Goal: Entertainment & Leisure: Consume media (video, audio)

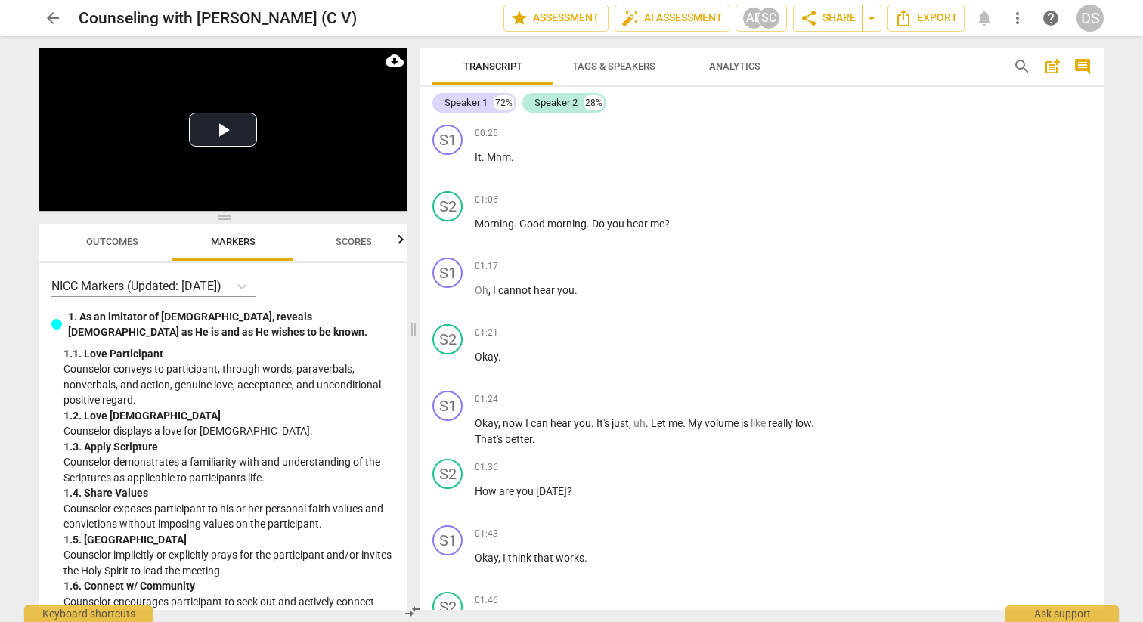
scroll to position [14559, 0]
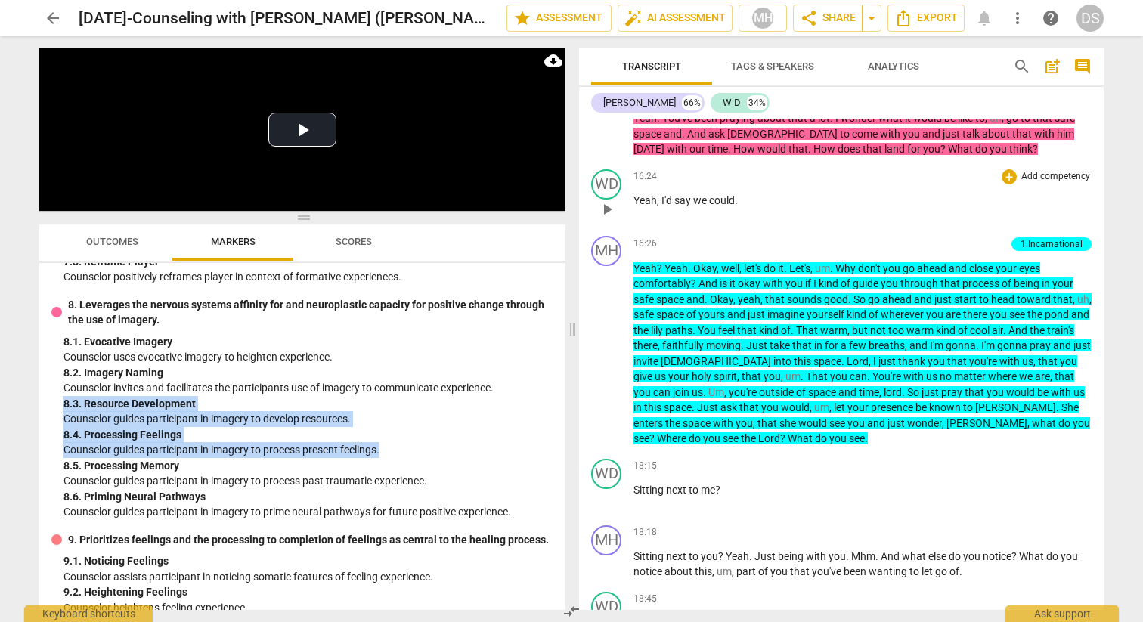
scroll to position [4914, 0]
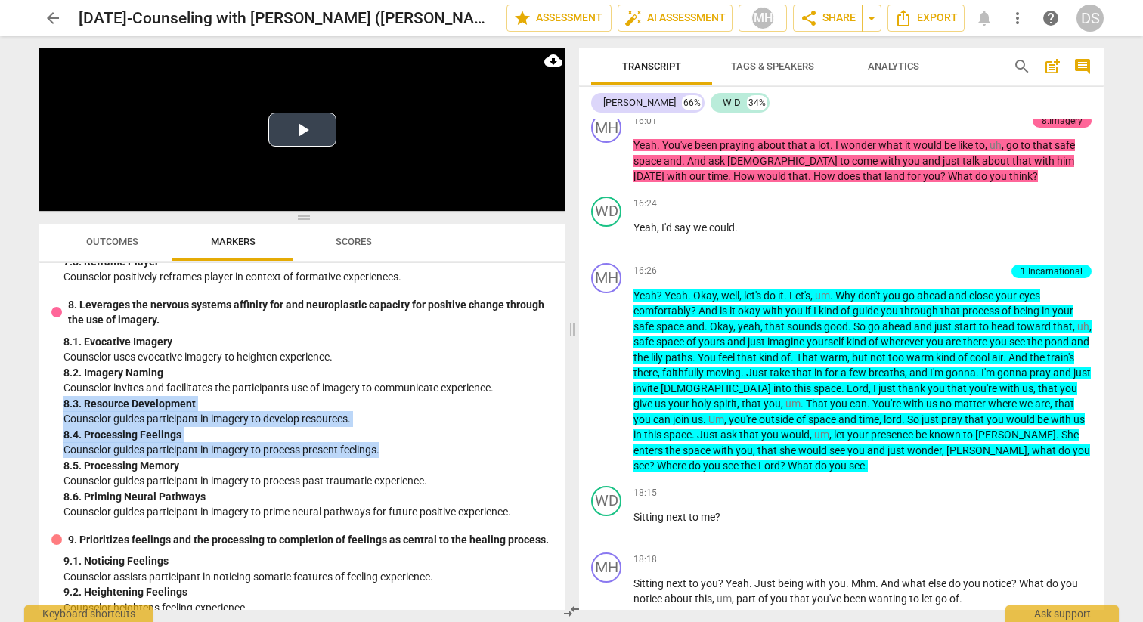
click at [550, 193] on video at bounding box center [302, 129] width 526 height 163
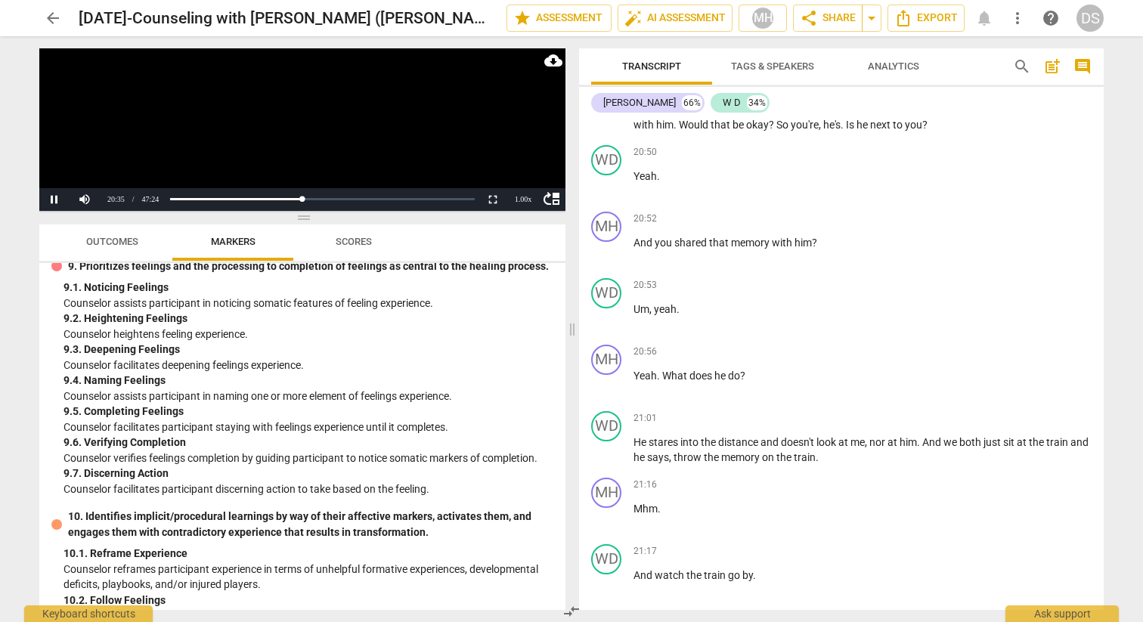
scroll to position [1738, 0]
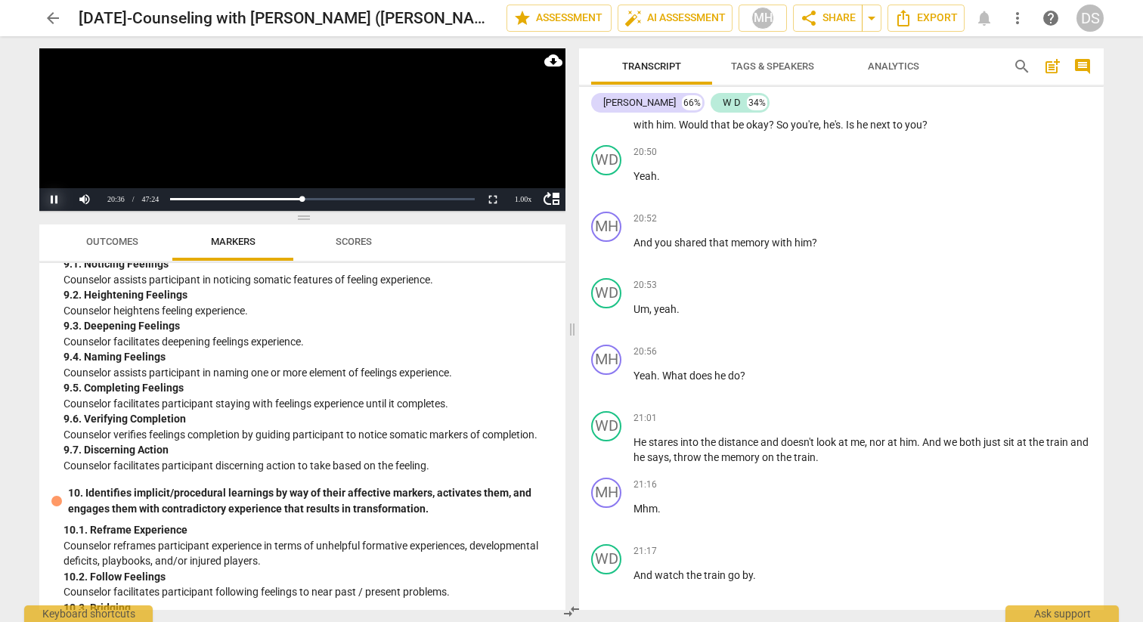
click at [54, 200] on button "Pause" at bounding box center [54, 199] width 30 height 23
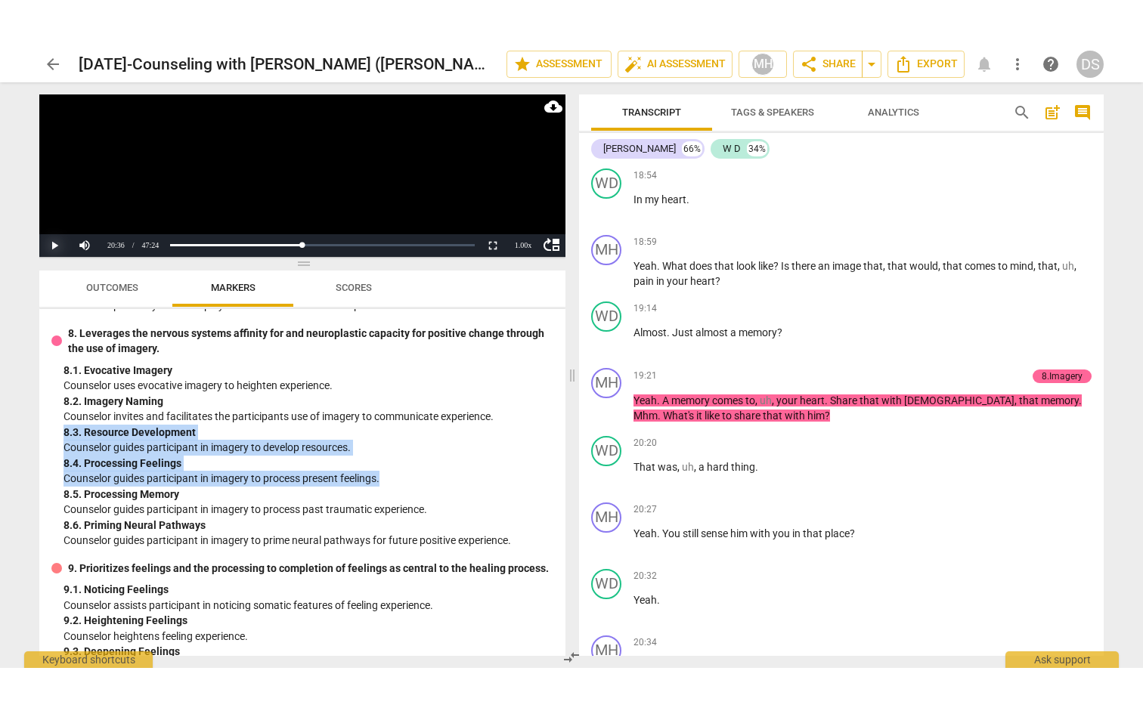
scroll to position [1446, 0]
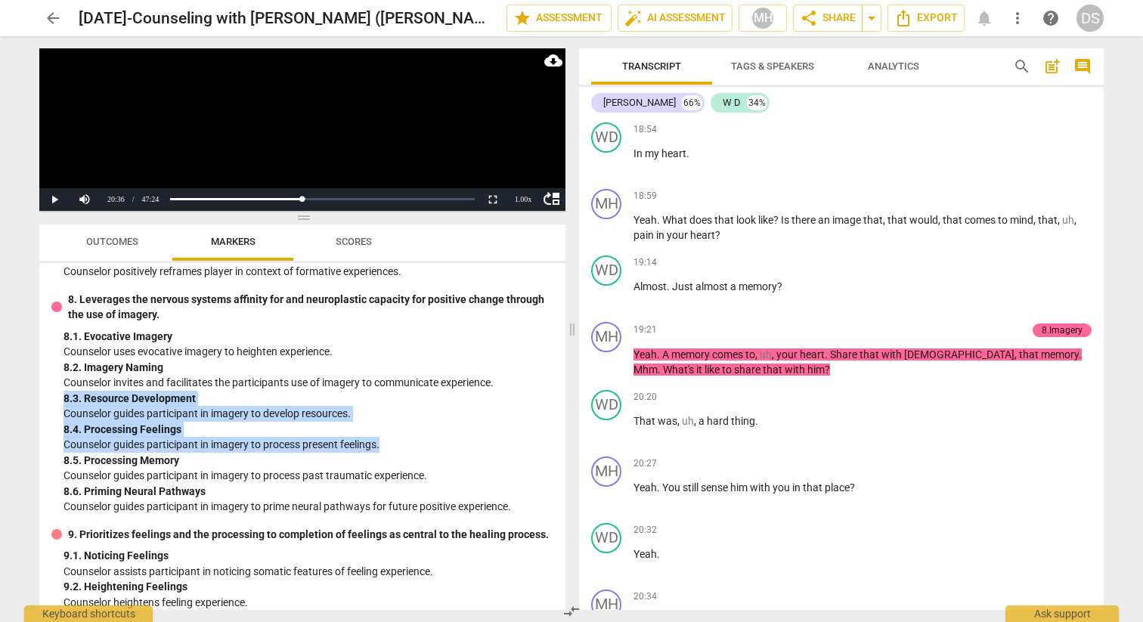
click at [378, 438] on div "8. 4. Processing Feelings" at bounding box center [309, 430] width 490 height 16
drag, startPoint x: 392, startPoint y: 476, endPoint x: 60, endPoint y: 432, distance: 334.8
click at [60, 432] on div "8. Leverages the nervous systems affinity for and neuroplastic capacity for pos…" at bounding box center [302, 403] width 502 height 223
copy div "8. 3. Resource Development Counselor guides participant in imagery to develop r…"
click at [488, 200] on button "Non-Fullscreen" at bounding box center [493, 199] width 30 height 23
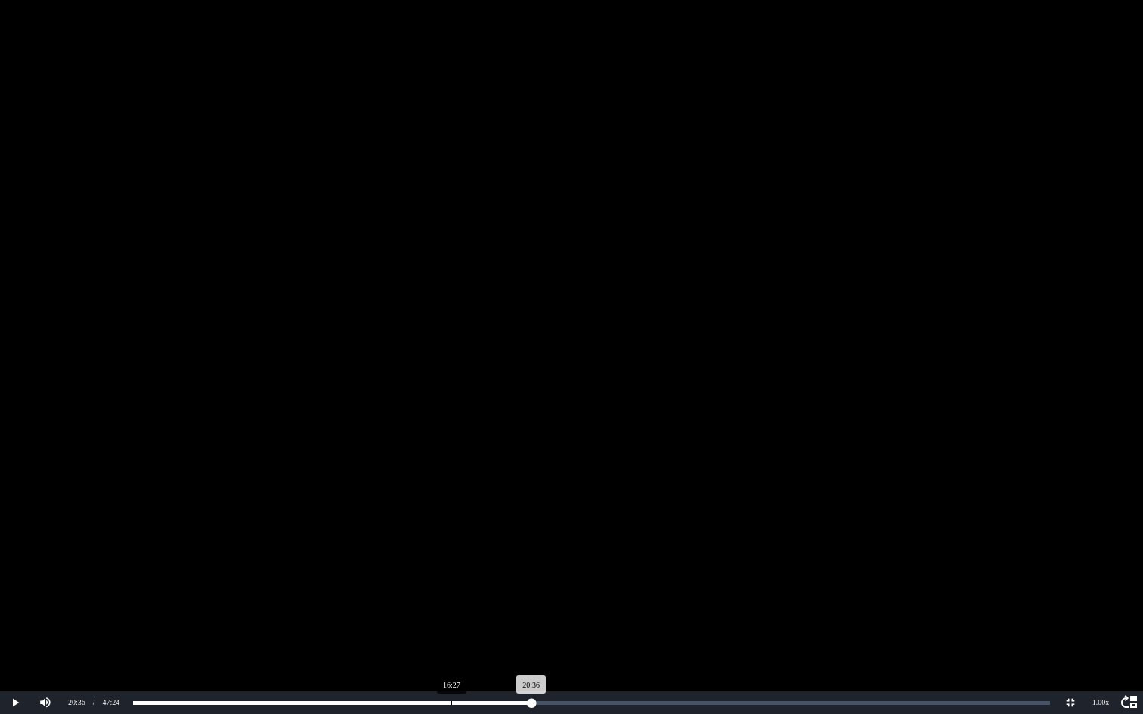
click at [451, 621] on div "Loaded : 0% Progress : 43.48%" at bounding box center [591, 703] width 928 height 23
click at [454, 621] on div "Loaded : 0% Progress : 43.48%" at bounding box center [591, 703] width 928 height 23
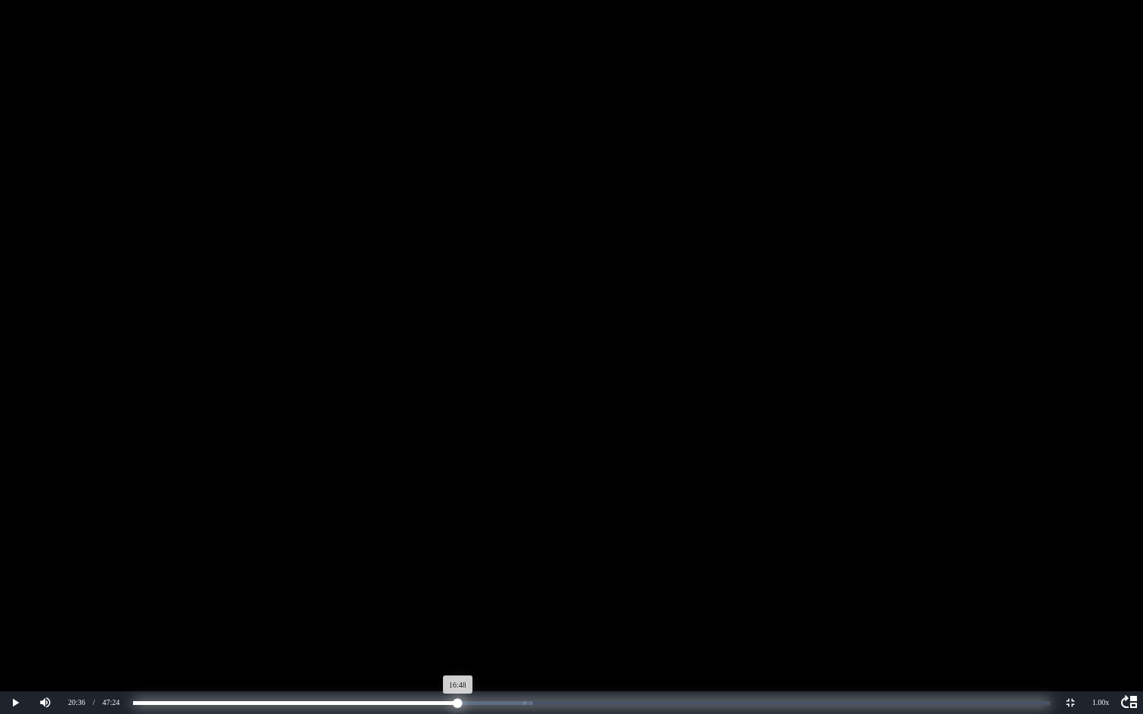
drag, startPoint x: 529, startPoint y: 702, endPoint x: 458, endPoint y: 705, distance: 71.1
click at [458, 621] on div "Progress : 35.45%" at bounding box center [295, 704] width 325 height 4
drag, startPoint x: 460, startPoint y: 706, endPoint x: 508, endPoint y: 708, distance: 48.4
click at [508, 621] on div "Progress : 40.89%" at bounding box center [320, 704] width 375 height 4
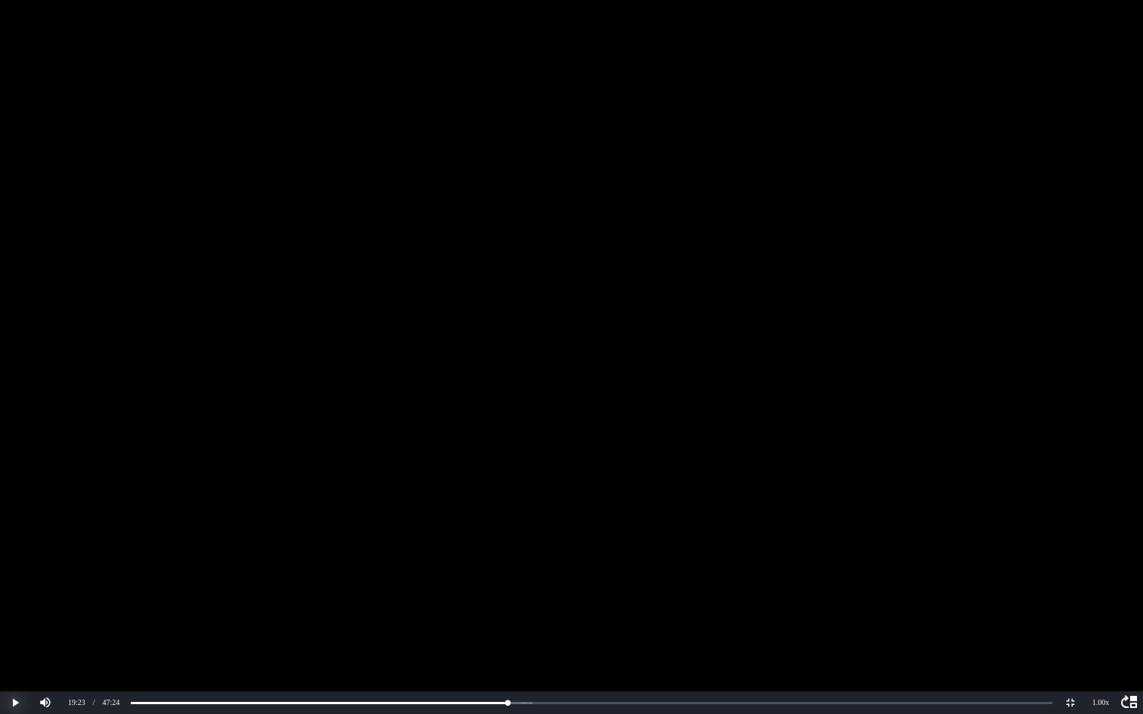
click at [15, 621] on button "Play" at bounding box center [15, 703] width 30 height 23
click at [465, 621] on div "Loaded : 0% Progress : 41.09%" at bounding box center [591, 703] width 928 height 23
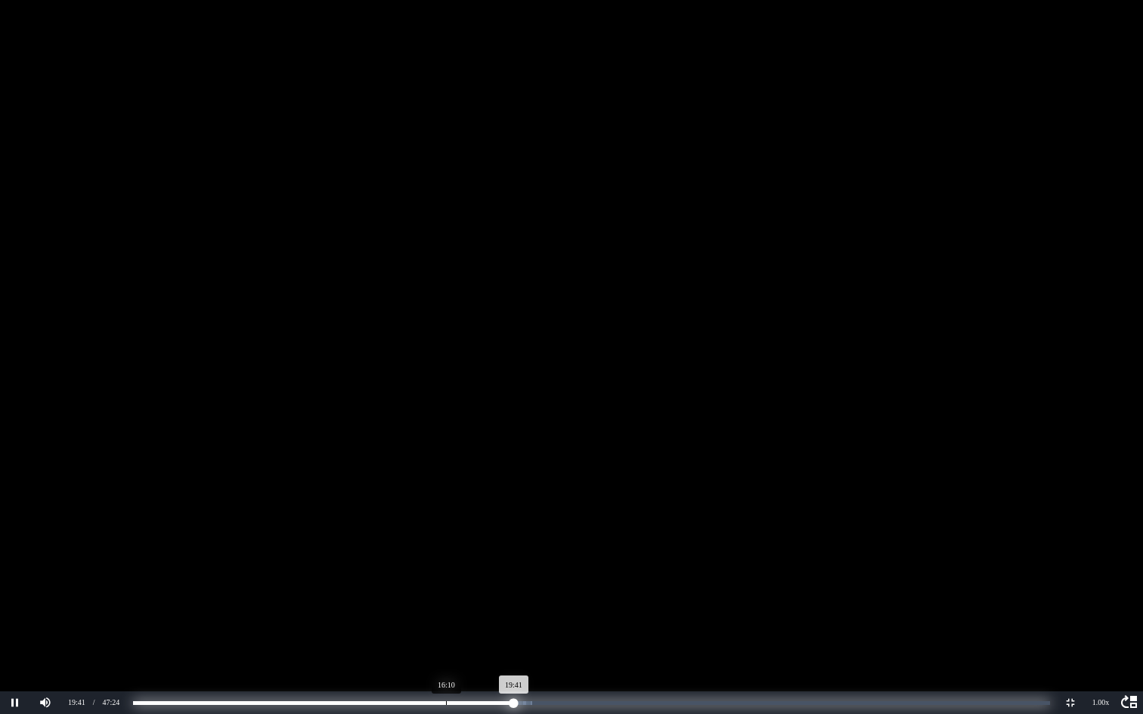
click at [446, 621] on div "Progress : 41.55%" at bounding box center [323, 704] width 381 height 4
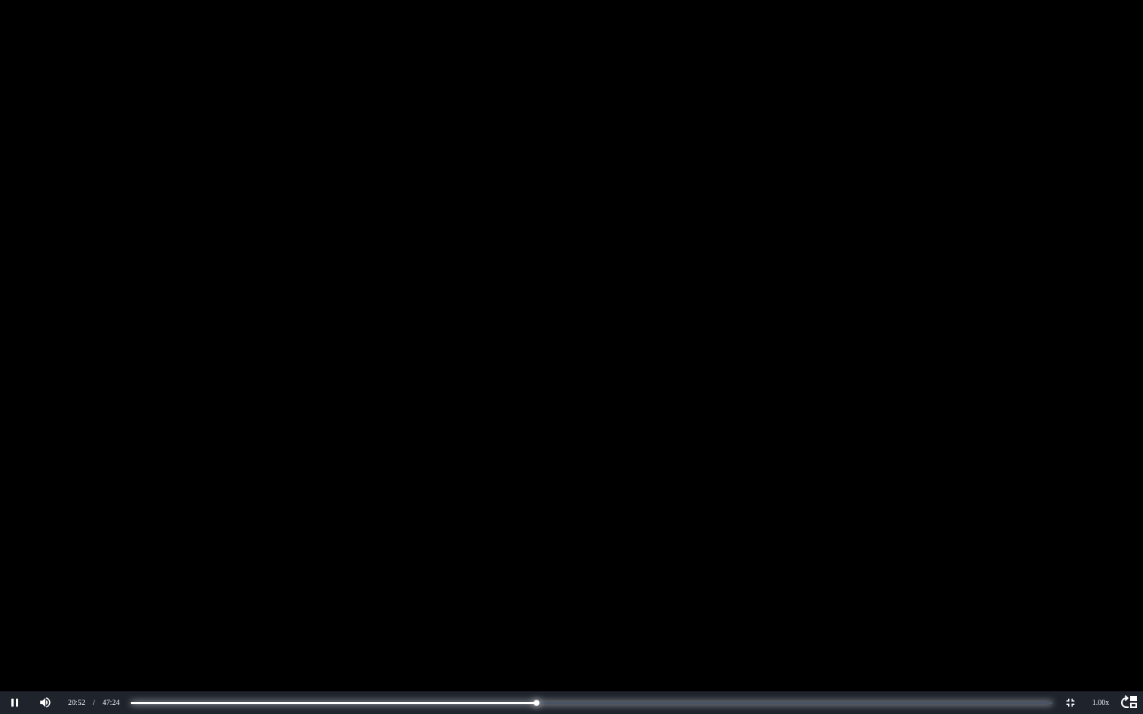
scroll to position [6188, 0]
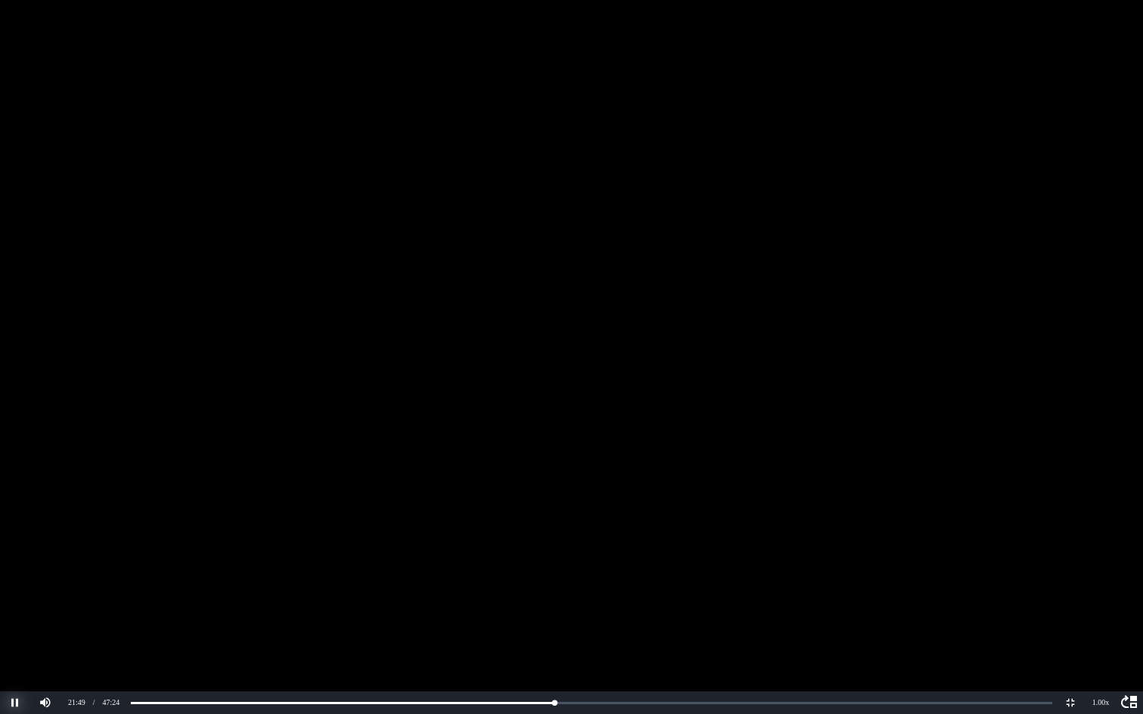
click at [14, 621] on button "Pause" at bounding box center [15, 703] width 30 height 23
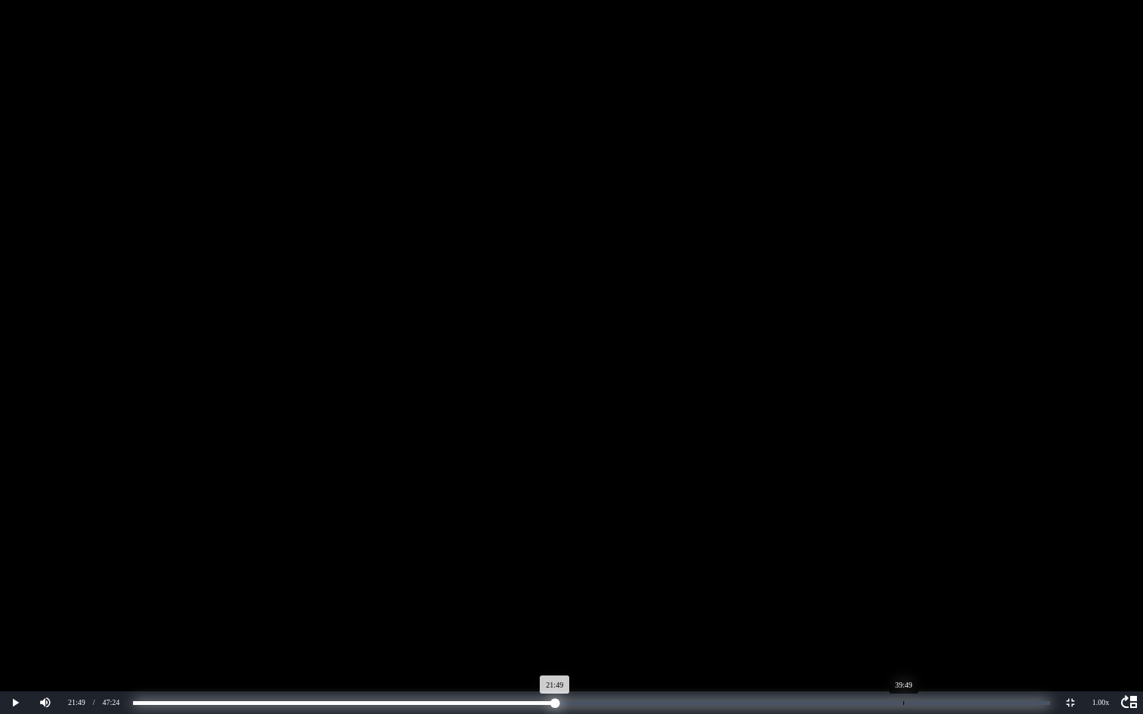
click at [903, 621] on div "Loaded : 0% Progress : 46.04%" at bounding box center [591, 704] width 917 height 4
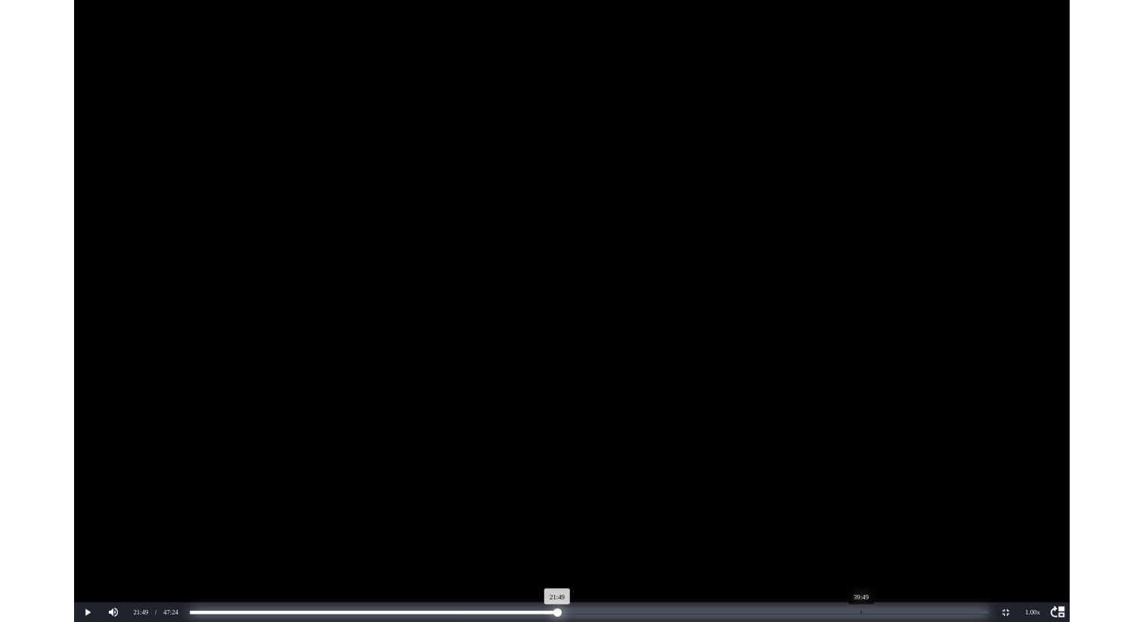
scroll to position [14593, 0]
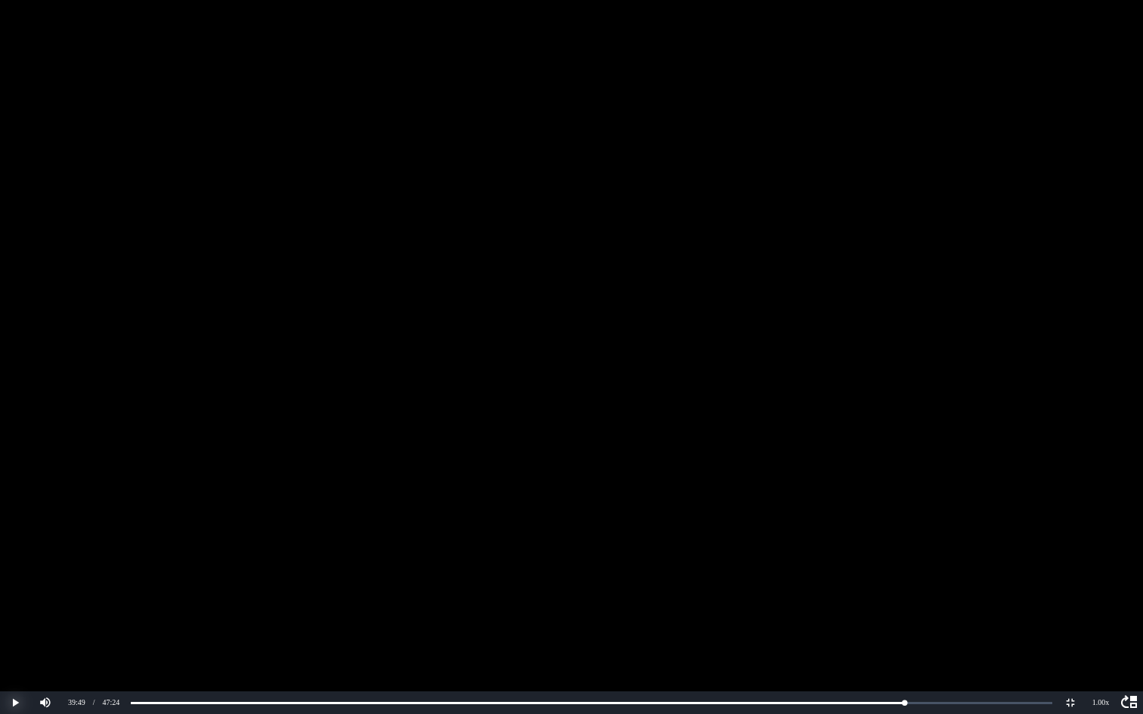
click at [11, 621] on button "Play" at bounding box center [15, 703] width 30 height 23
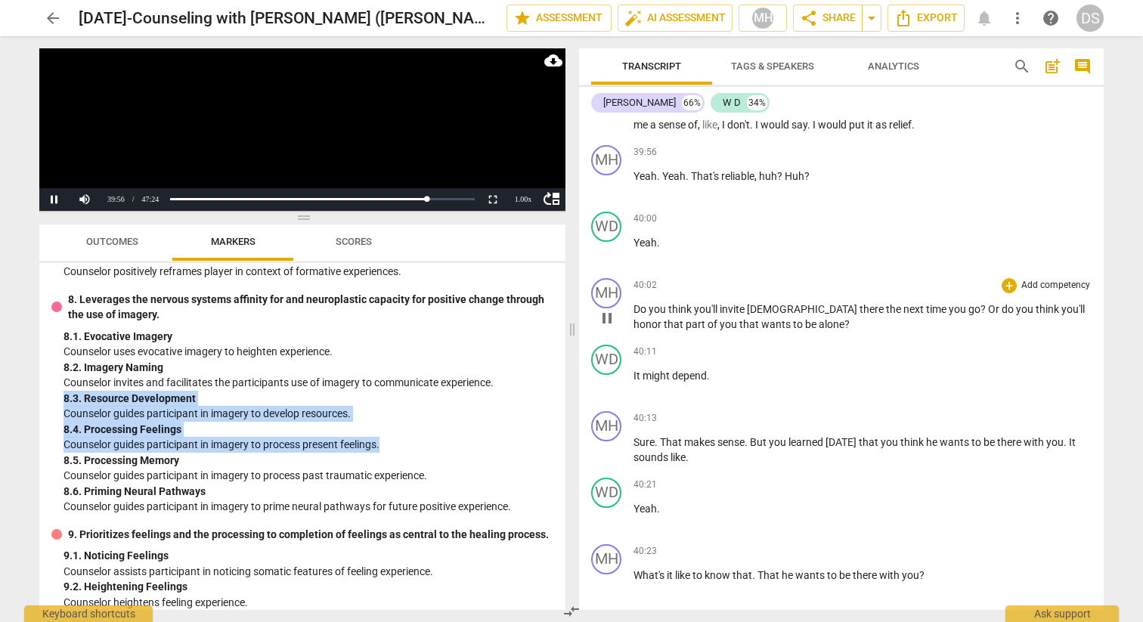
click at [606, 314] on span "pause" at bounding box center [607, 318] width 18 height 18
click at [606, 314] on span "play_arrow" at bounding box center [607, 318] width 18 height 18
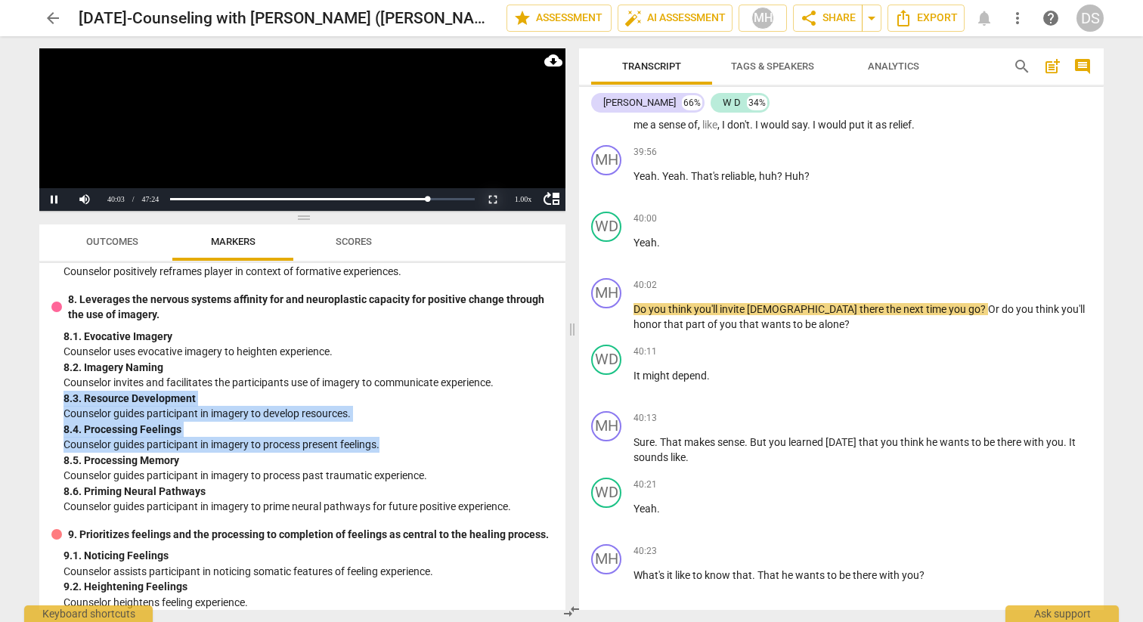
click at [492, 200] on button "Non-Fullscreen" at bounding box center [493, 199] width 30 height 23
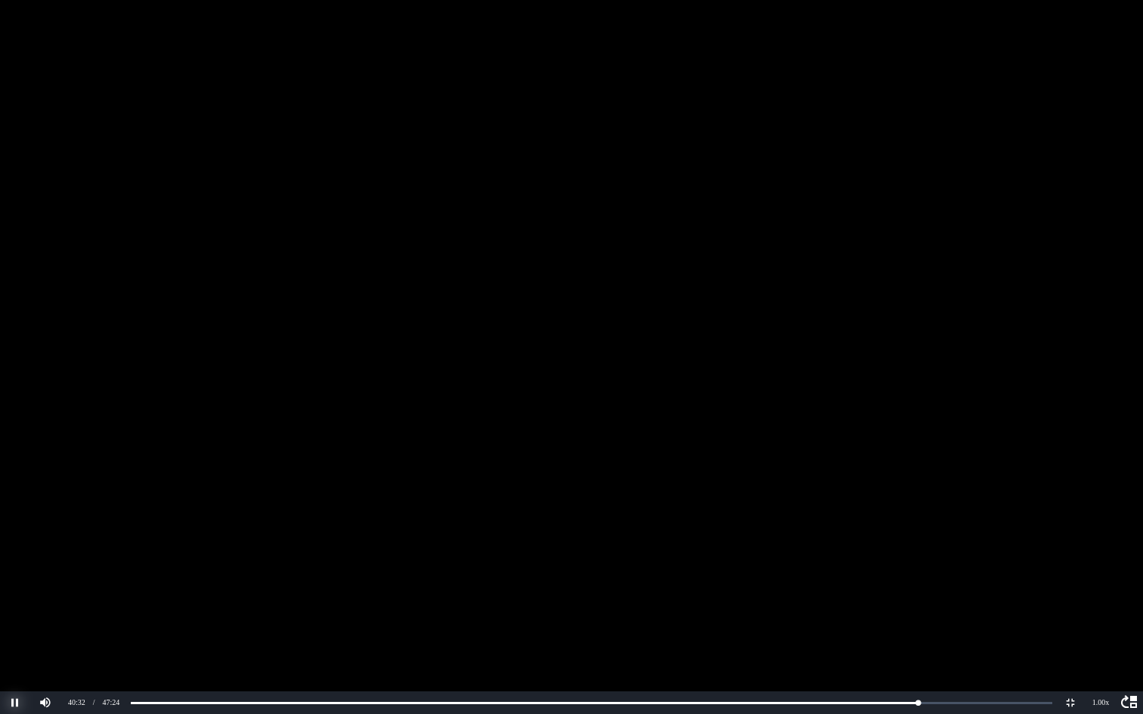
click at [11, 621] on button "Pause" at bounding box center [15, 703] width 30 height 23
click at [1072, 621] on button "Non-Fullscreen" at bounding box center [1070, 703] width 30 height 23
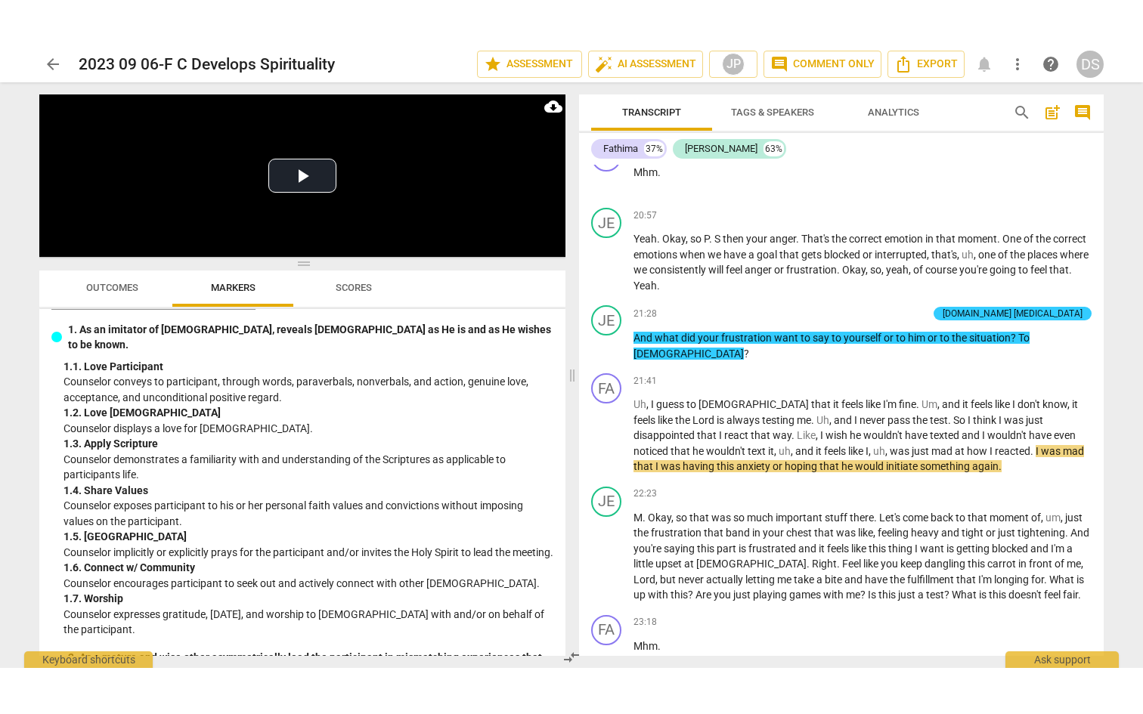
scroll to position [37, 0]
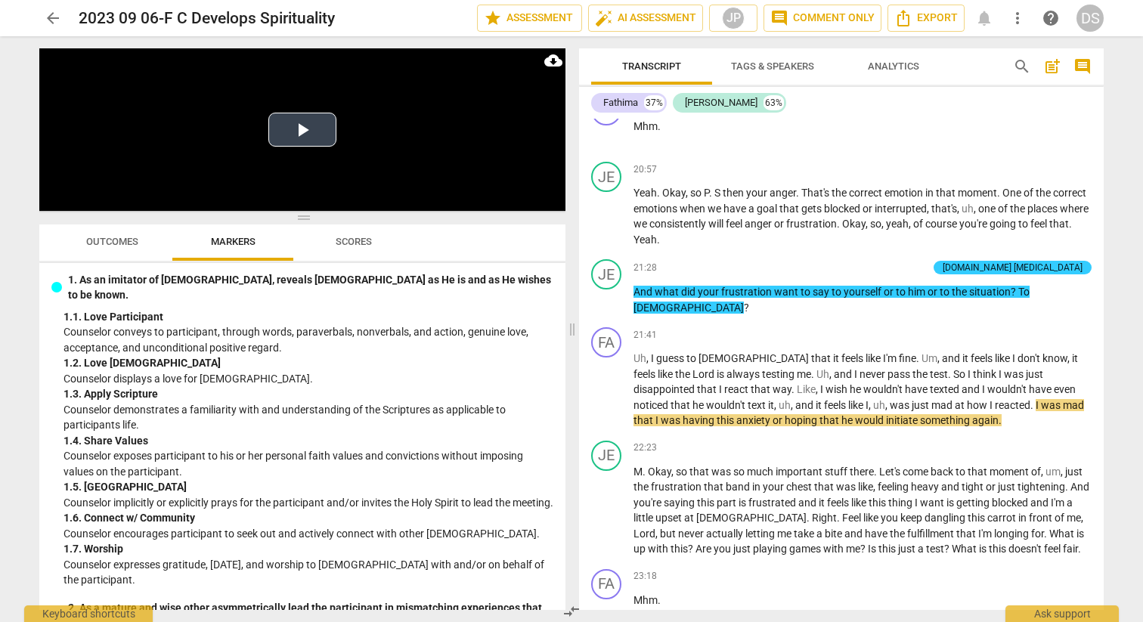
click at [525, 188] on video at bounding box center [302, 129] width 526 height 163
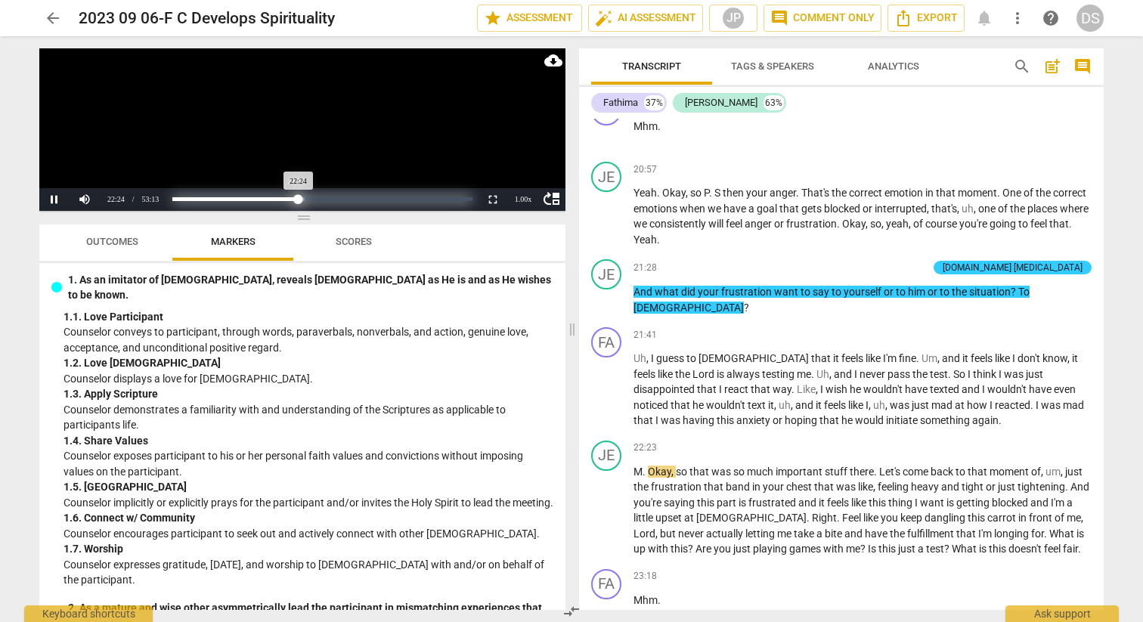
click at [296, 200] on div "Progress : 42.09%" at bounding box center [235, 199] width 126 height 4
click at [293, 200] on div "Progress : 41.32%" at bounding box center [234, 199] width 124 height 4
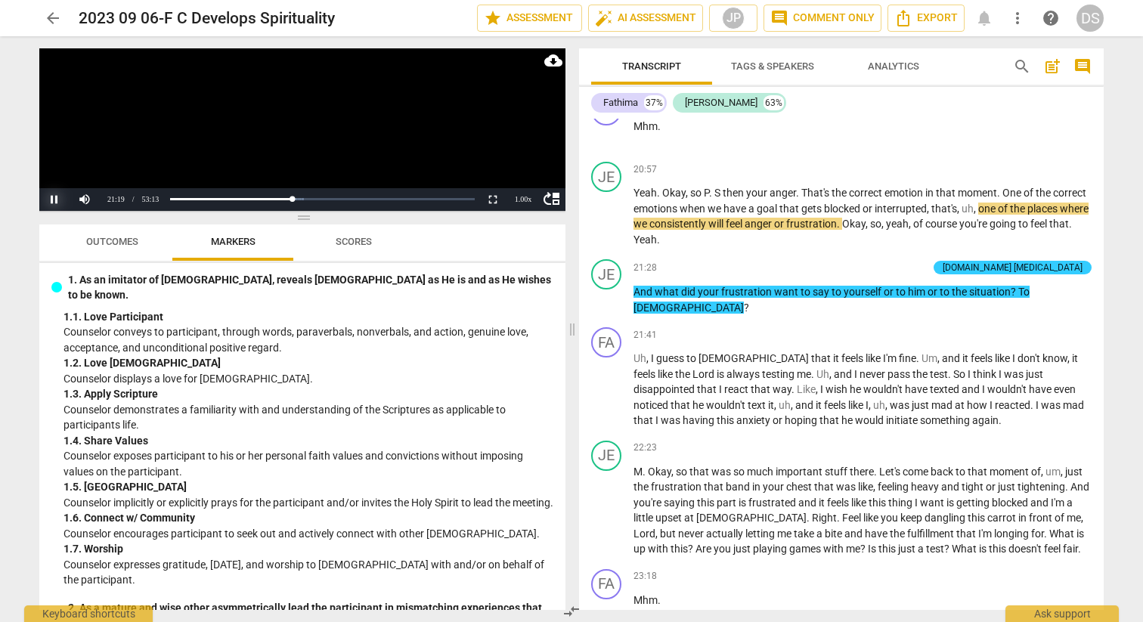
click at [56, 201] on button "Pause" at bounding box center [54, 199] width 30 height 23
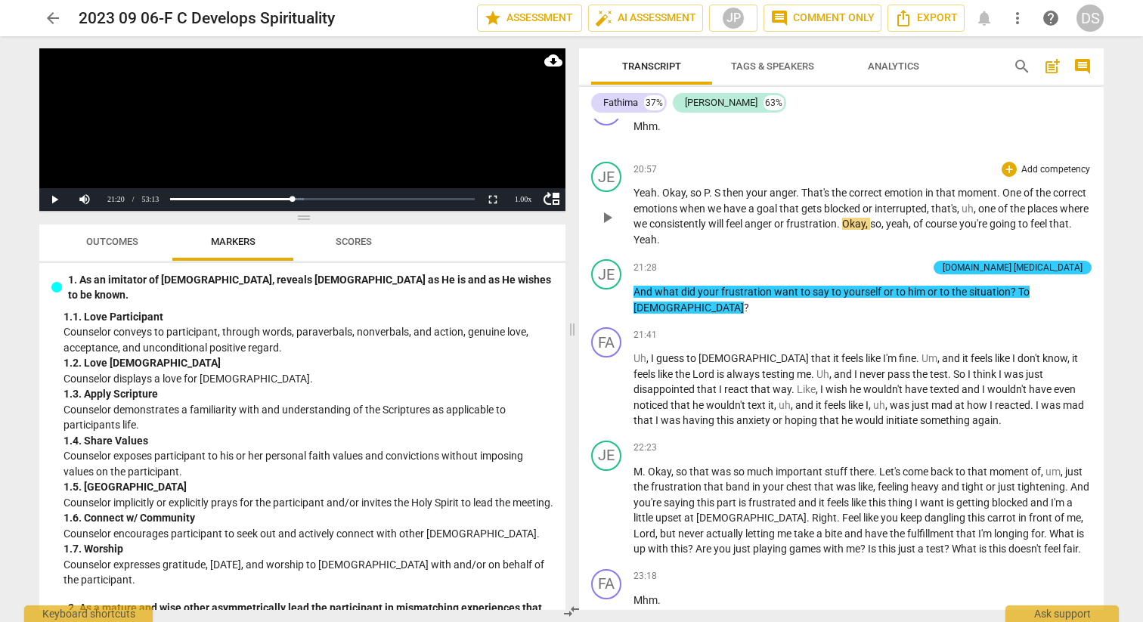
click at [605, 227] on span "play_arrow" at bounding box center [607, 218] width 18 height 18
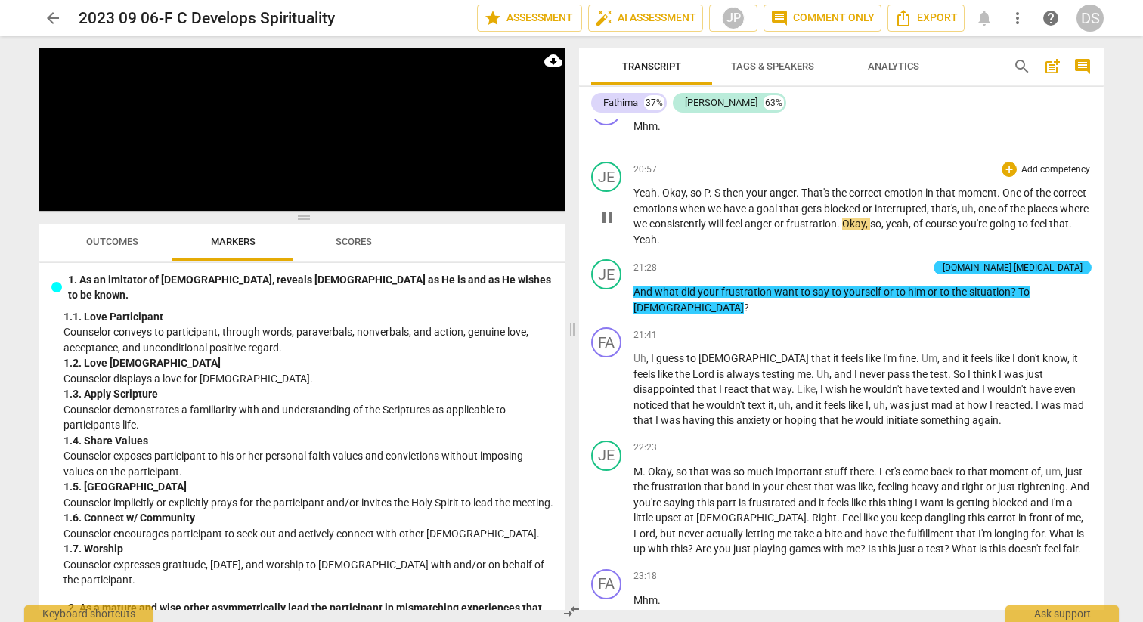
click at [605, 227] on span "pause" at bounding box center [607, 218] width 18 height 18
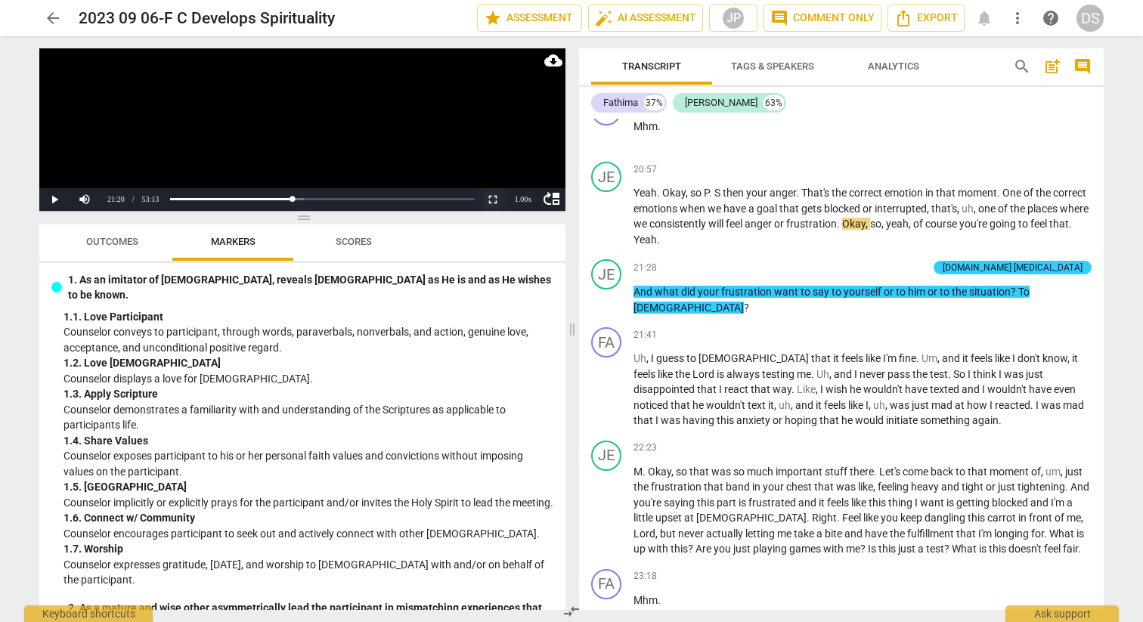
click at [495, 196] on button "Non-Fullscreen" at bounding box center [493, 199] width 30 height 23
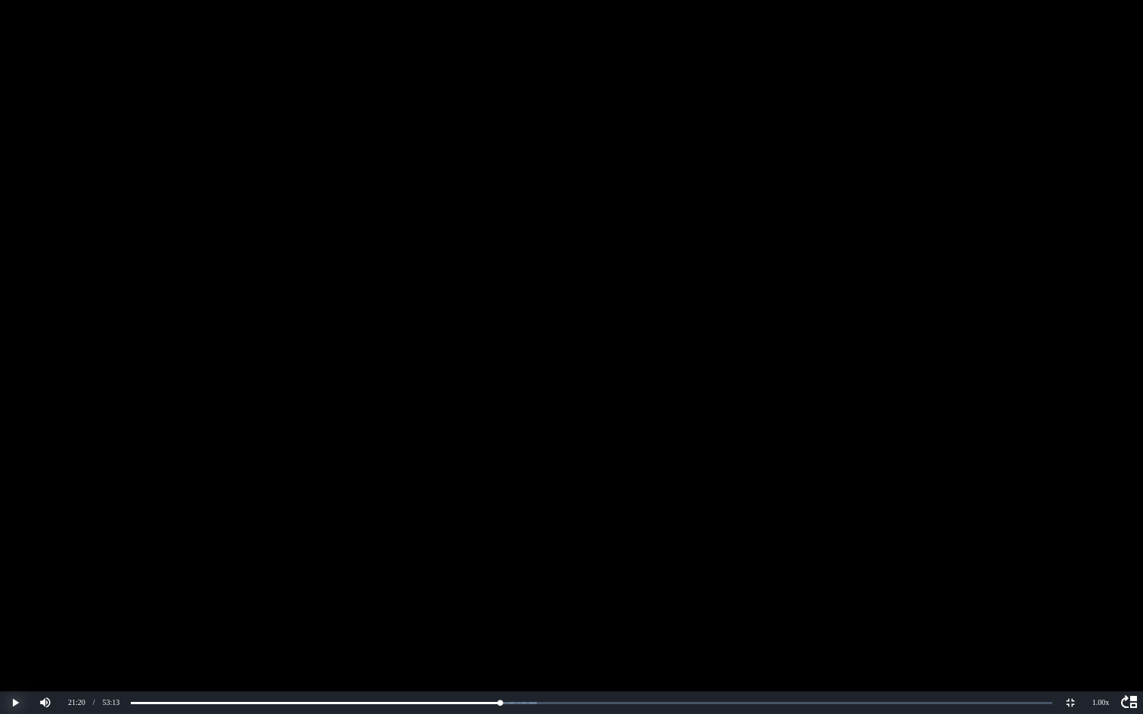
click at [13, 621] on button "Play" at bounding box center [15, 703] width 30 height 23
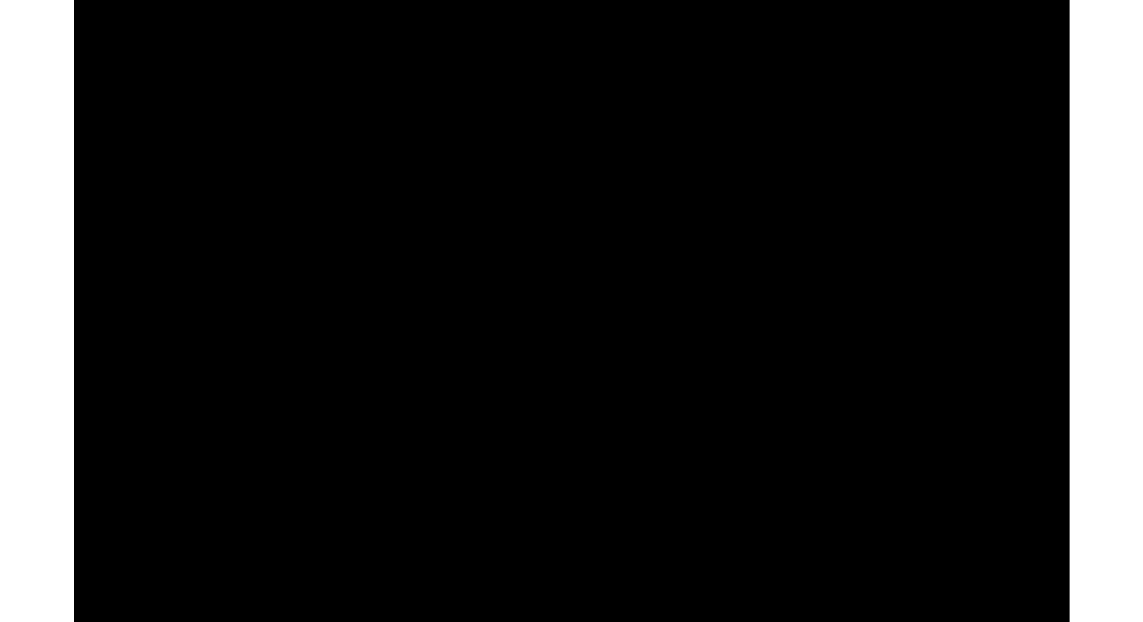
scroll to position [5963, 0]
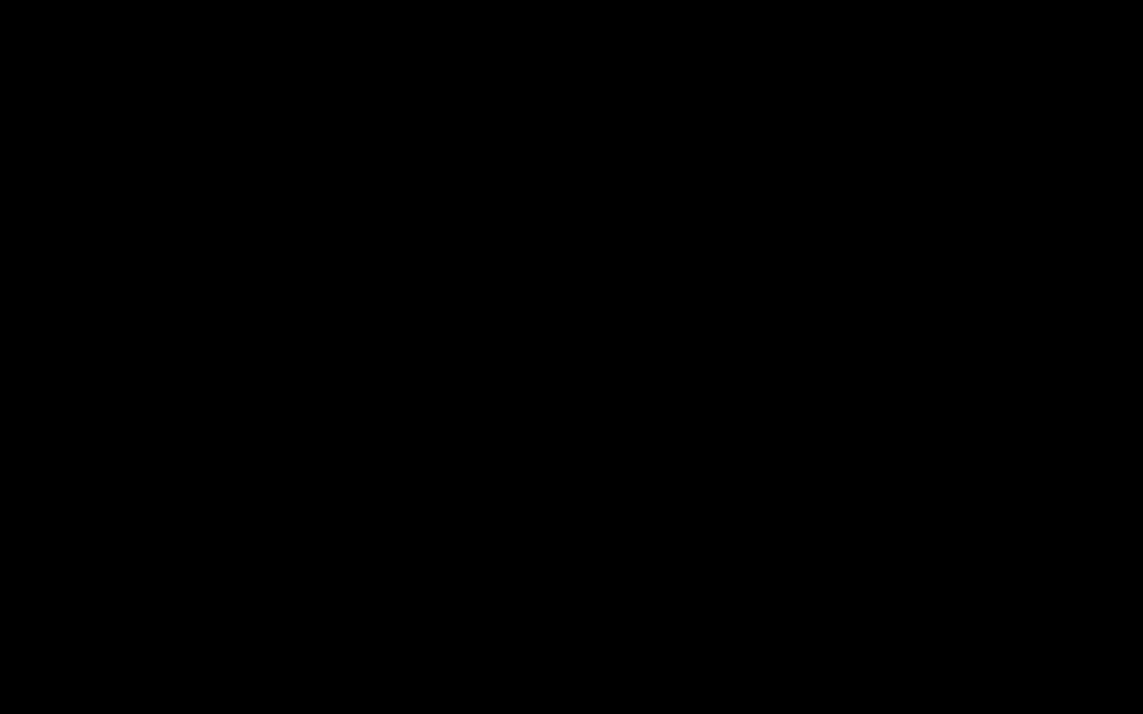
click at [13, 621] on button "Pause" at bounding box center [15, 703] width 30 height 23
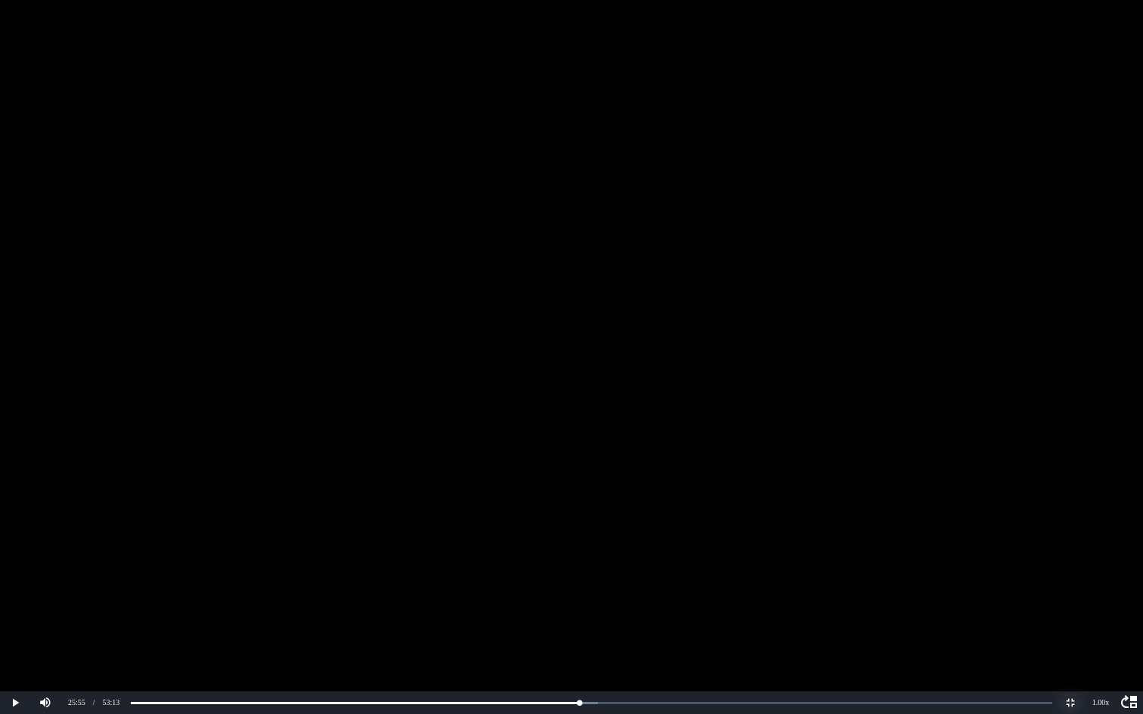
click at [1072, 621] on button "Non-Fullscreen" at bounding box center [1070, 703] width 30 height 23
